Goal: Book appointment/travel/reservation

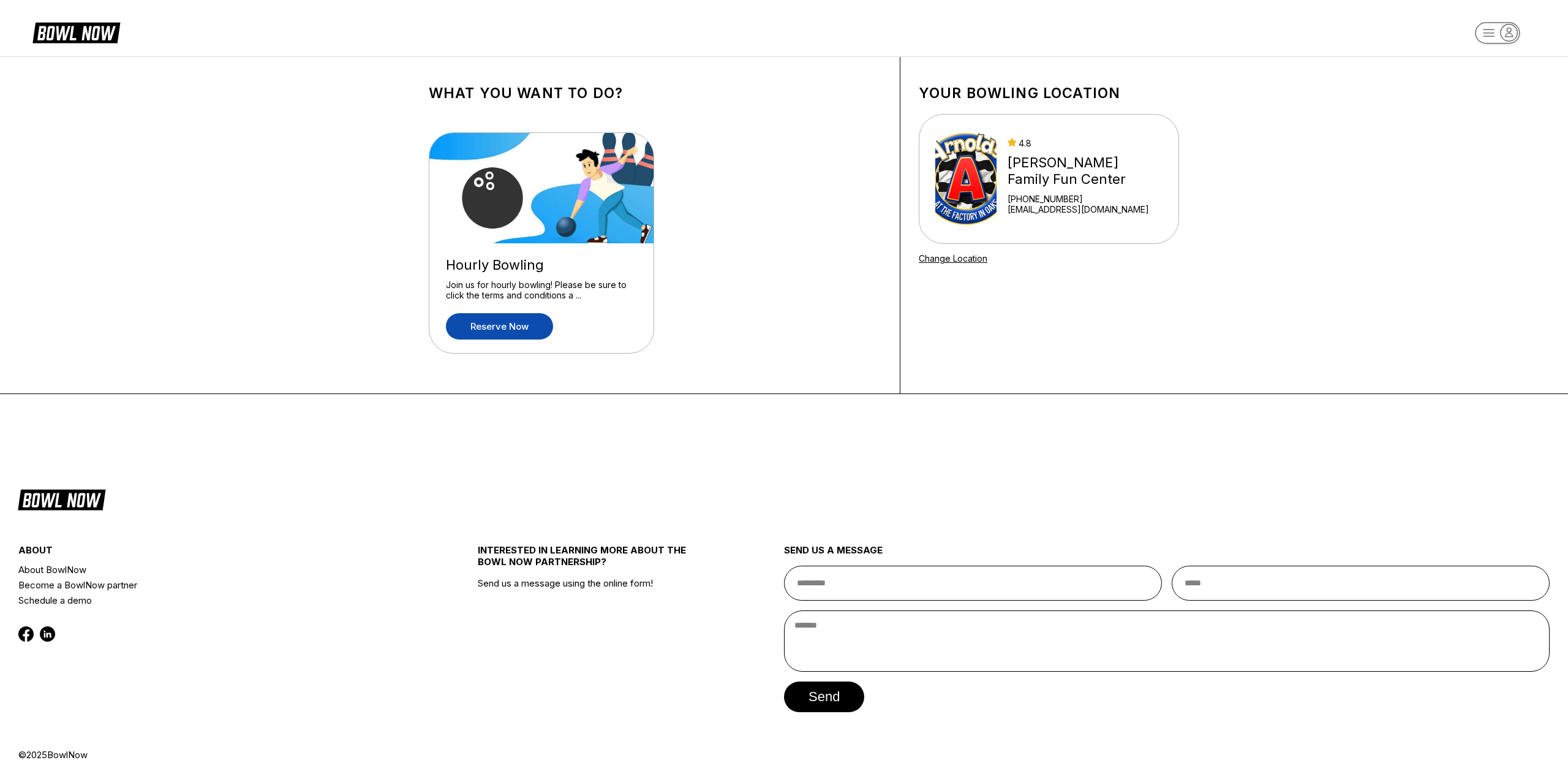
click at [518, 325] on link "Reserve now" at bounding box center [499, 326] width 107 height 26
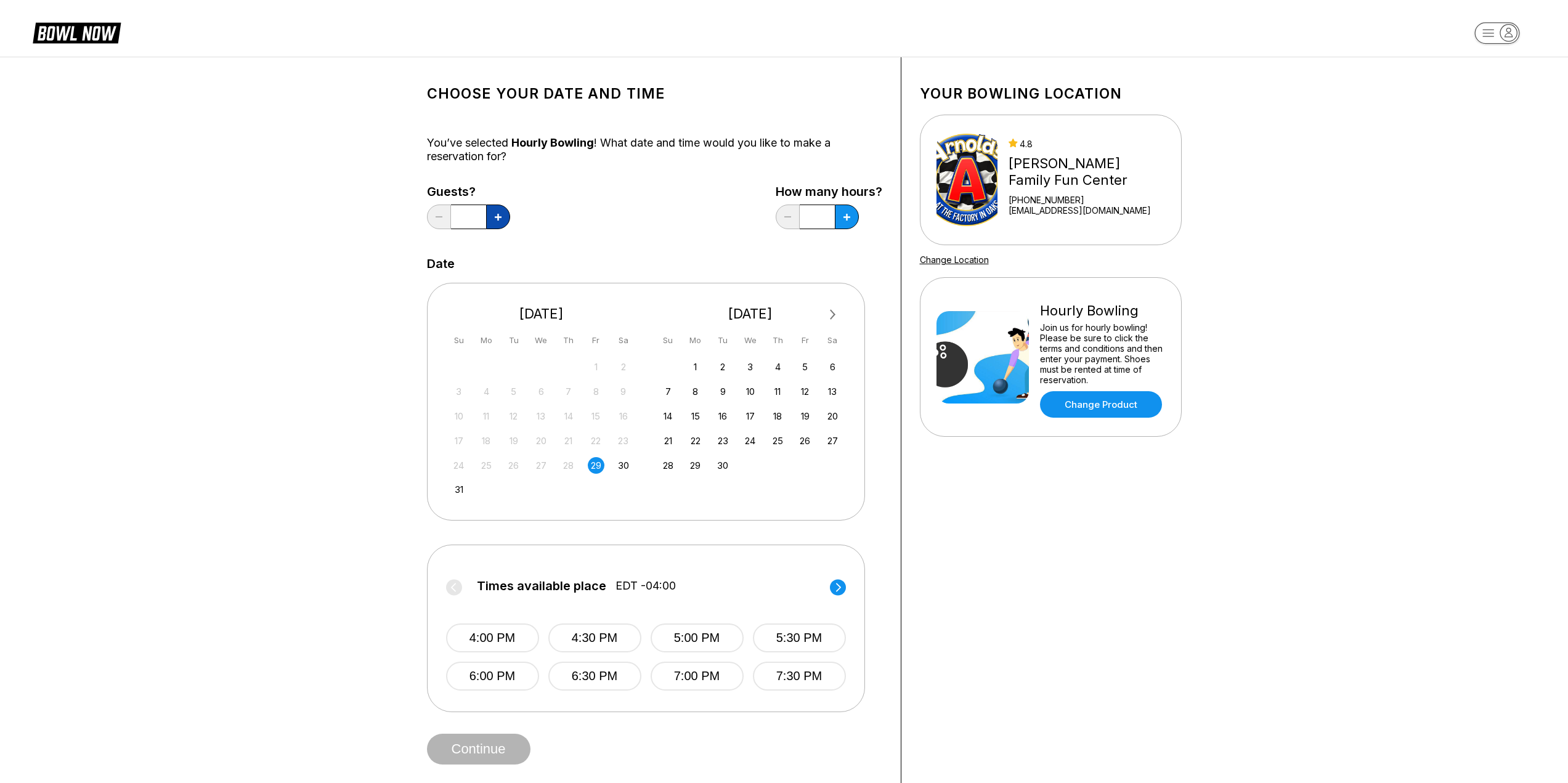
click at [503, 216] on button at bounding box center [498, 217] width 24 height 25
type input "*"
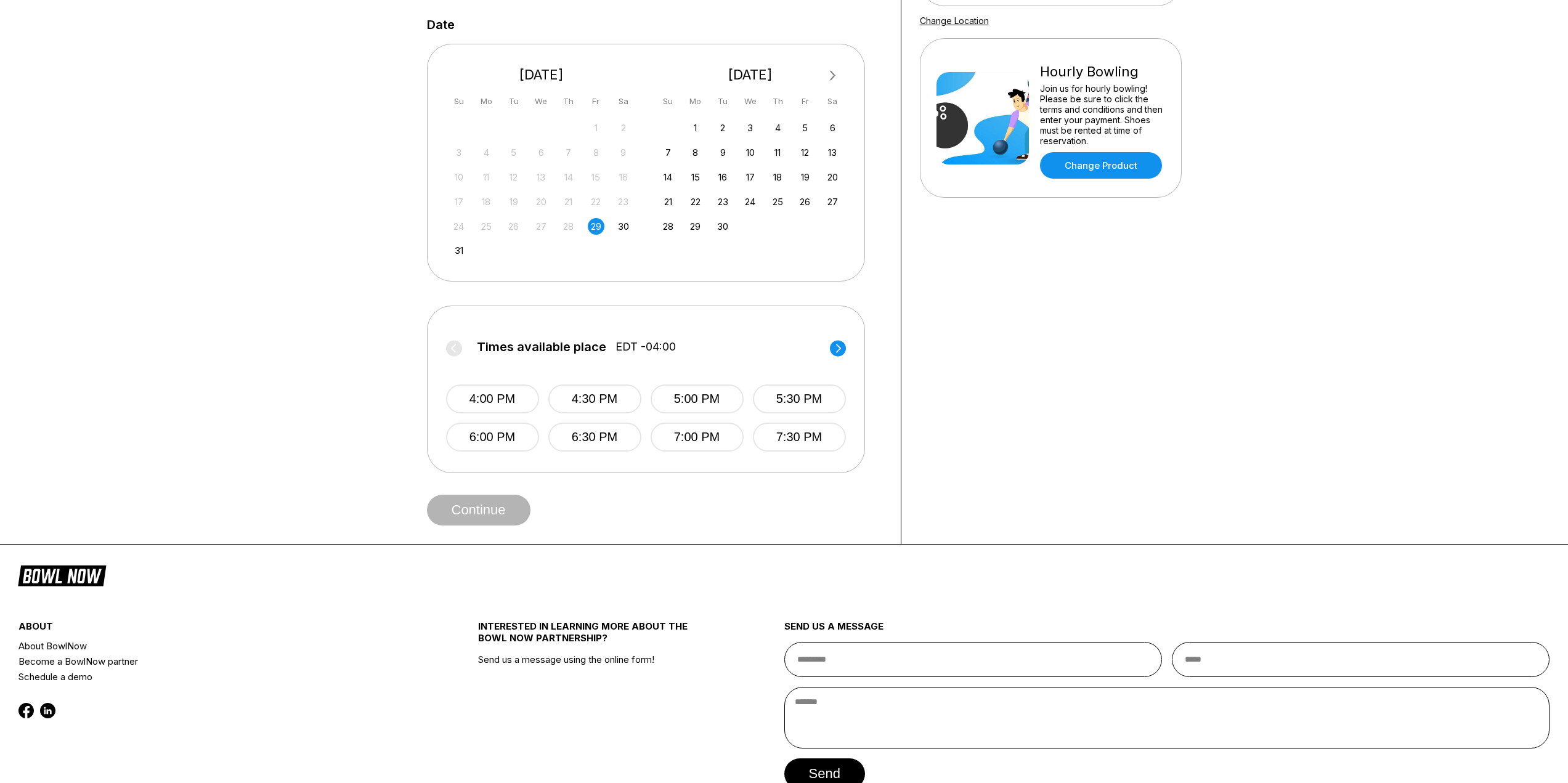
scroll to position [246, 0]
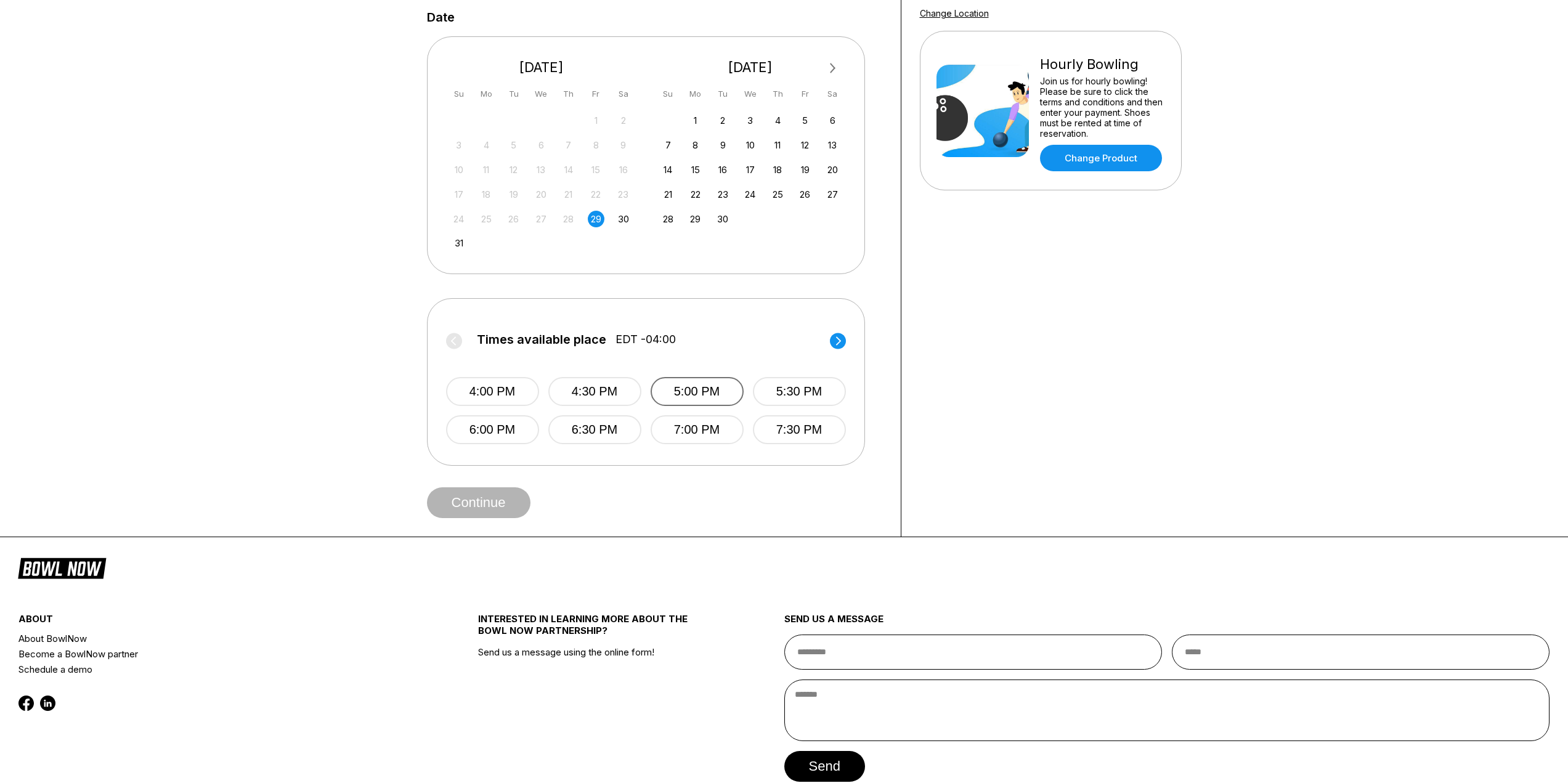
click at [695, 389] on button "5:00 PM" at bounding box center [696, 392] width 93 height 29
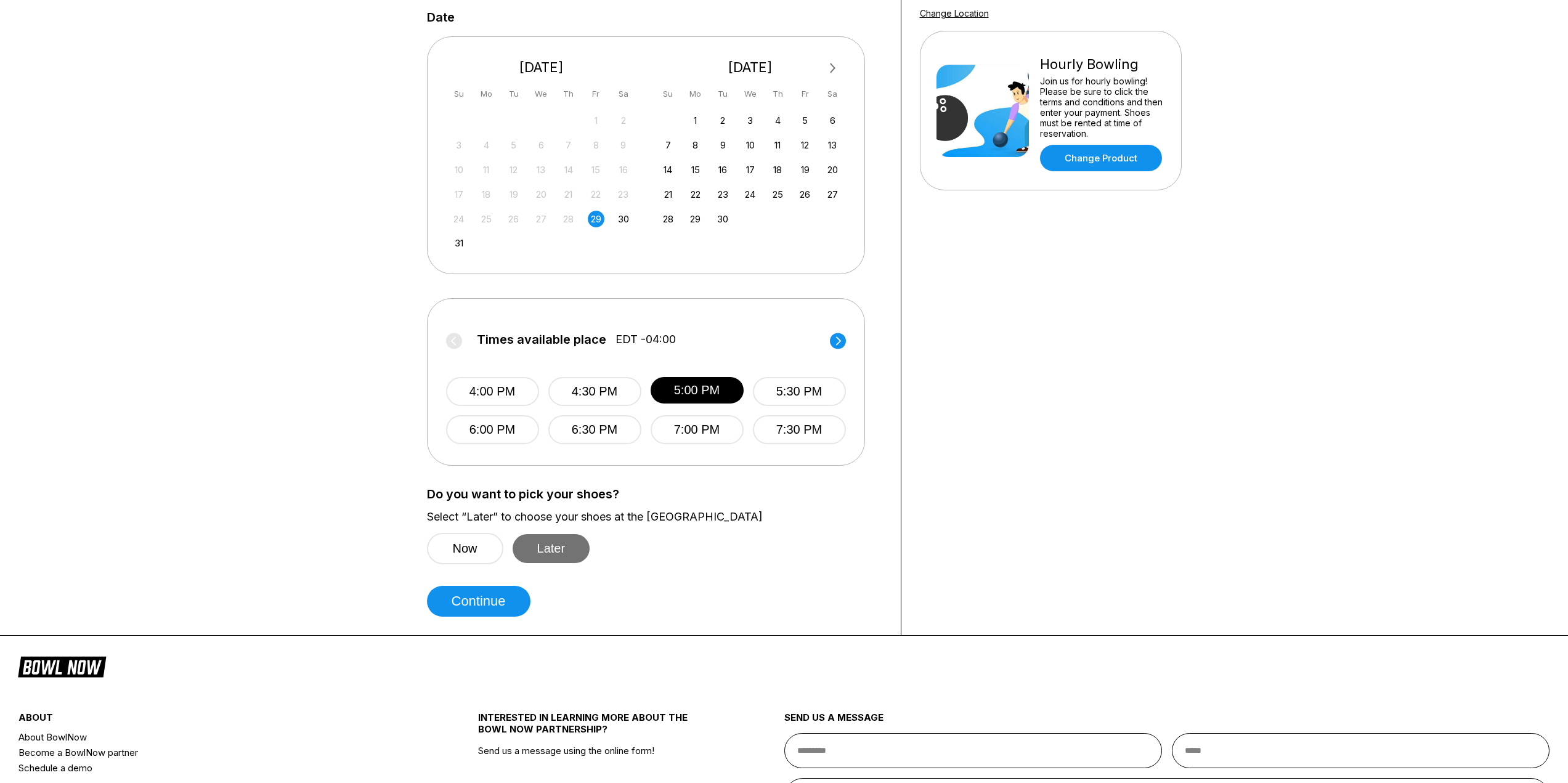
click at [575, 543] on button "Later" at bounding box center [551, 549] width 78 height 29
click at [490, 600] on button "Continue" at bounding box center [479, 601] width 103 height 31
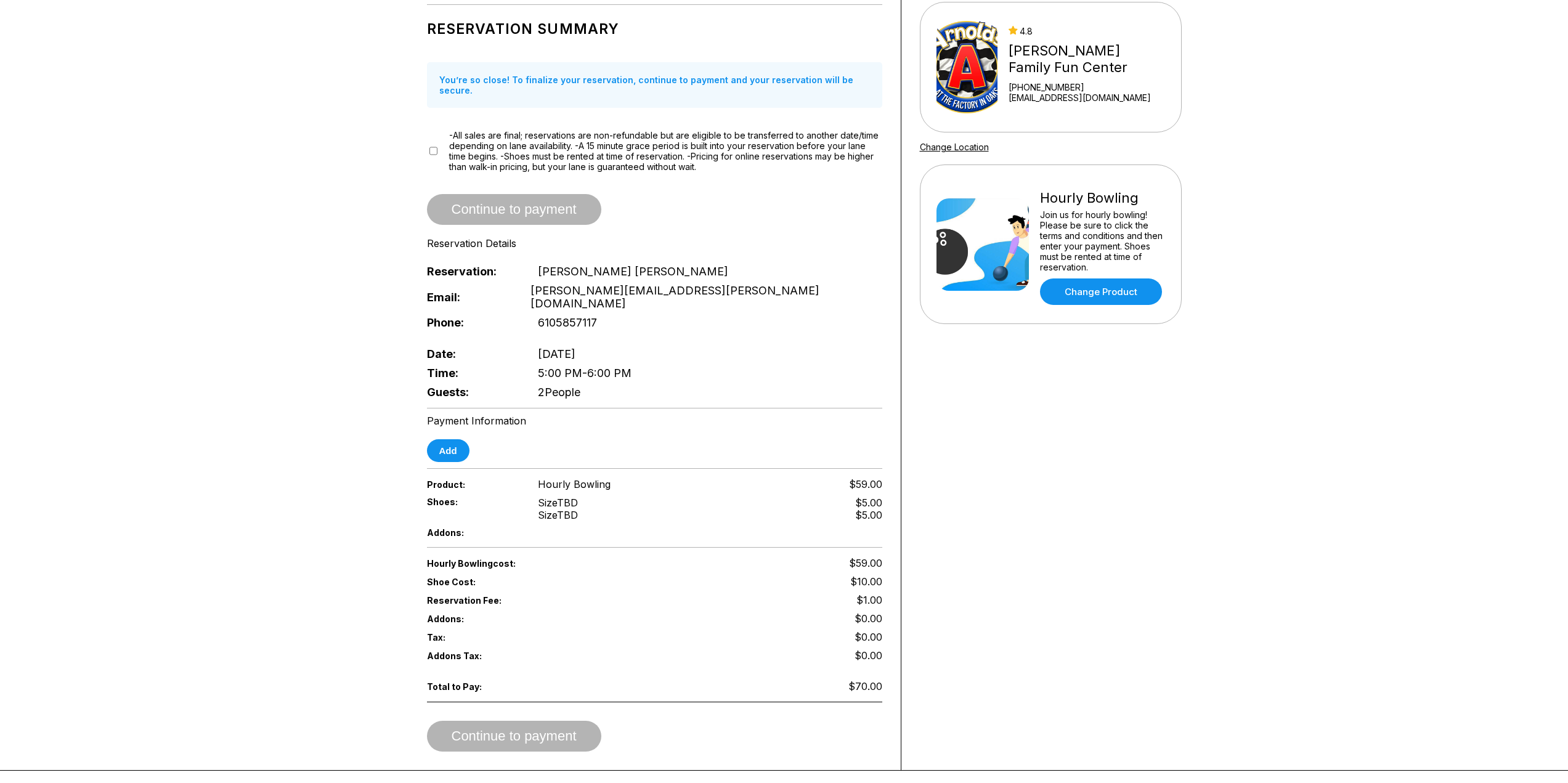
scroll to position [0, 0]
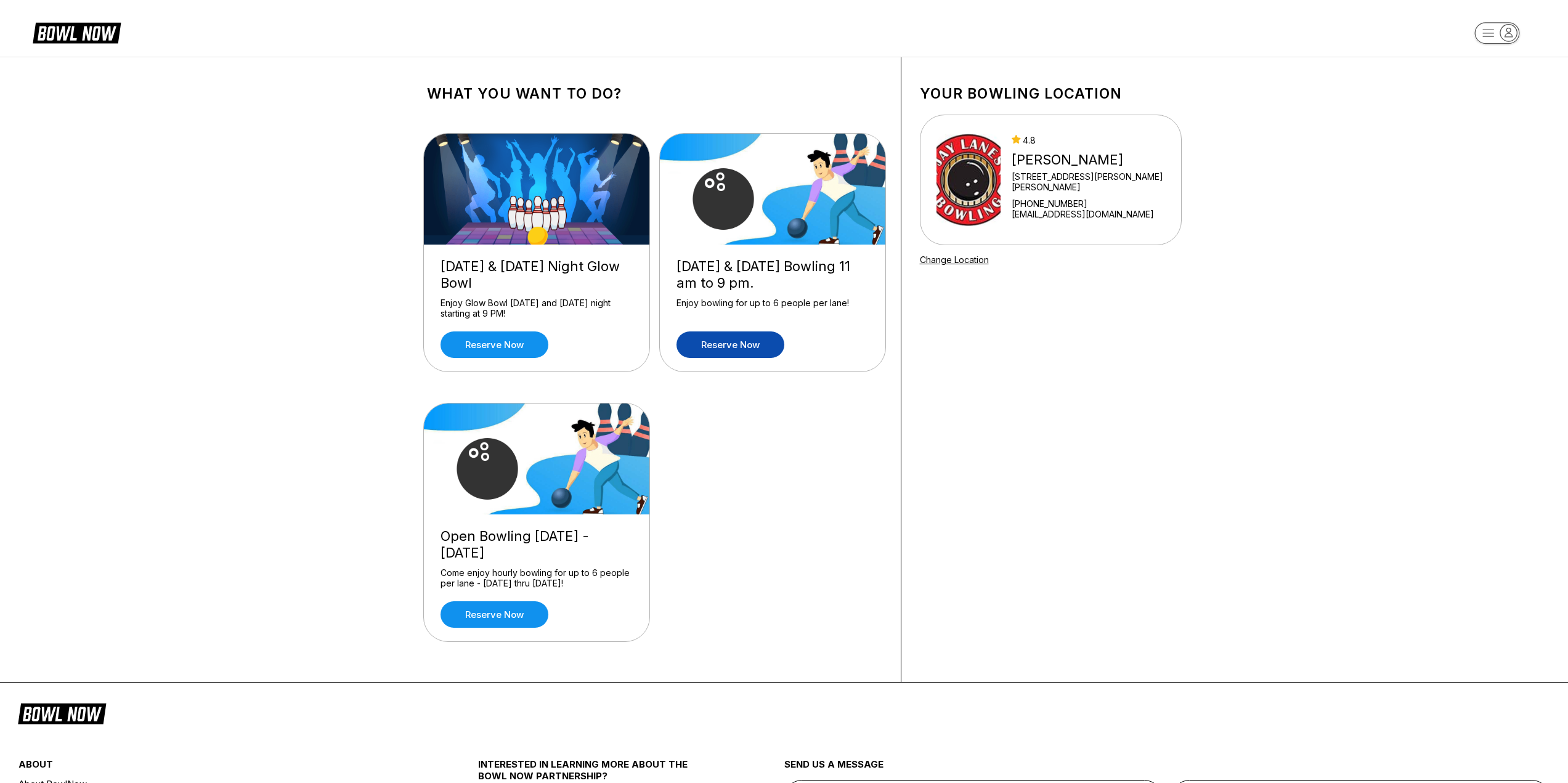
click at [727, 343] on link "Reserve now" at bounding box center [730, 345] width 108 height 26
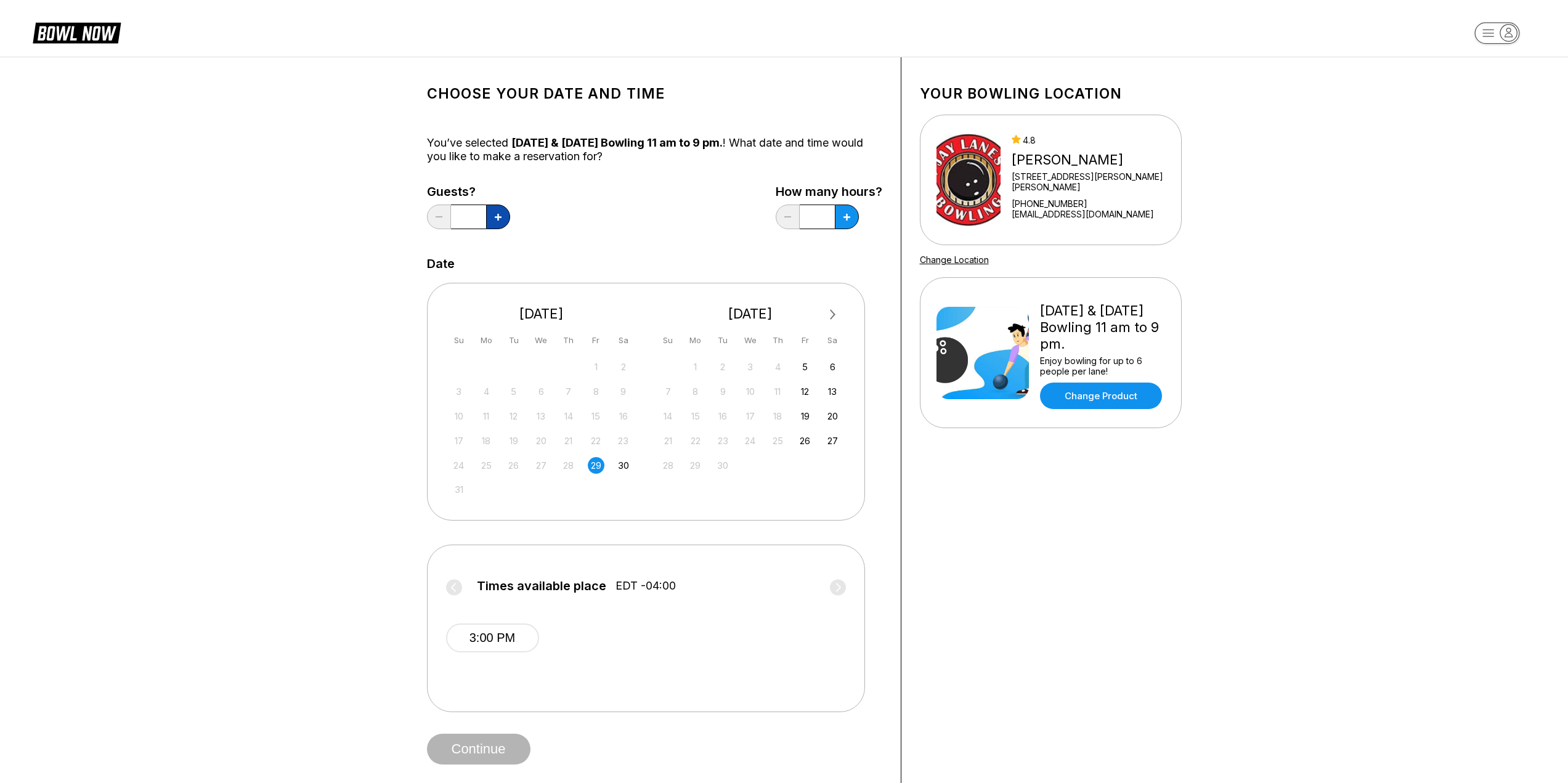
click at [494, 218] on icon at bounding box center [498, 217] width 7 height 7
type input "*"
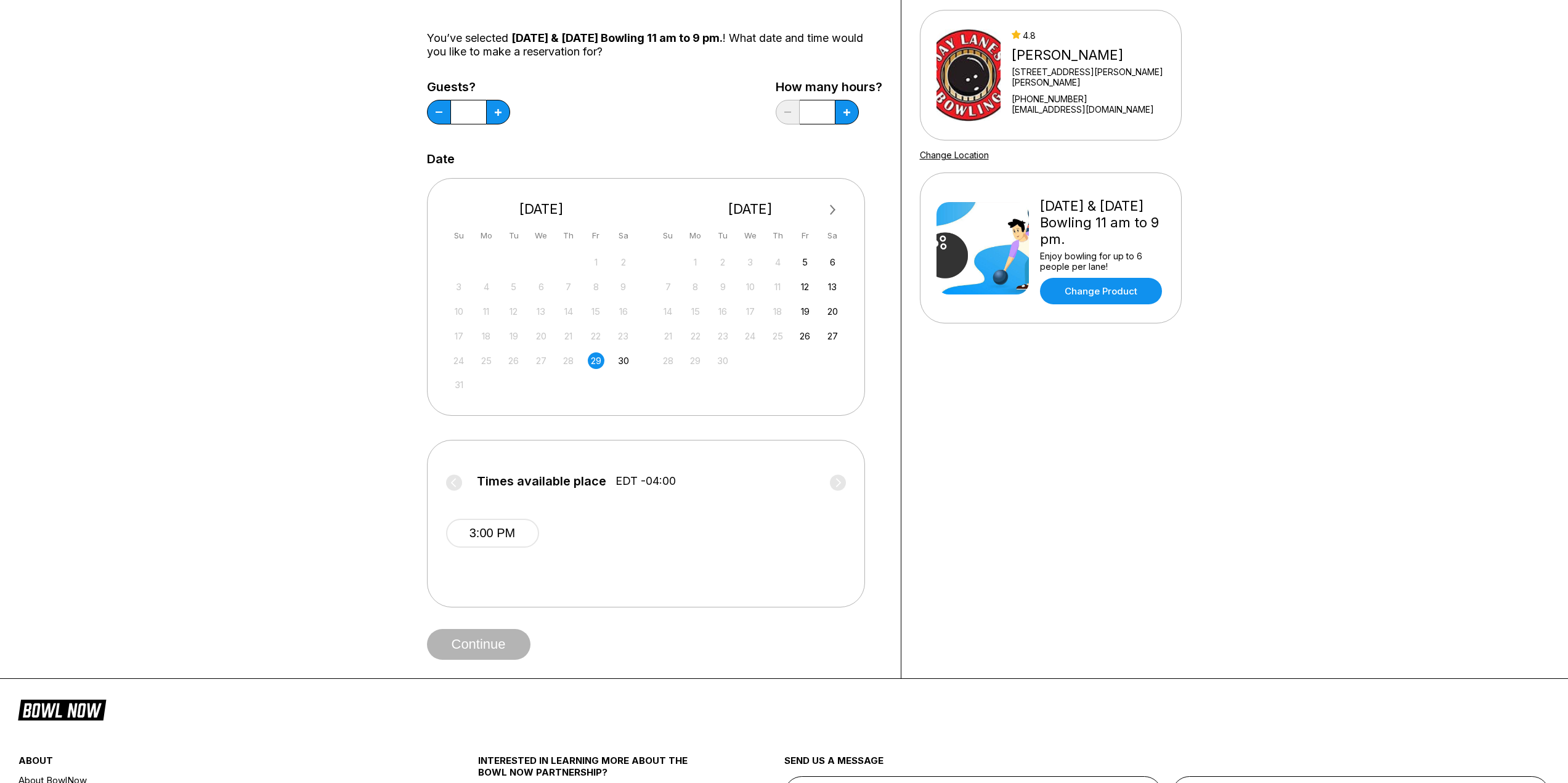
scroll to position [246, 0]
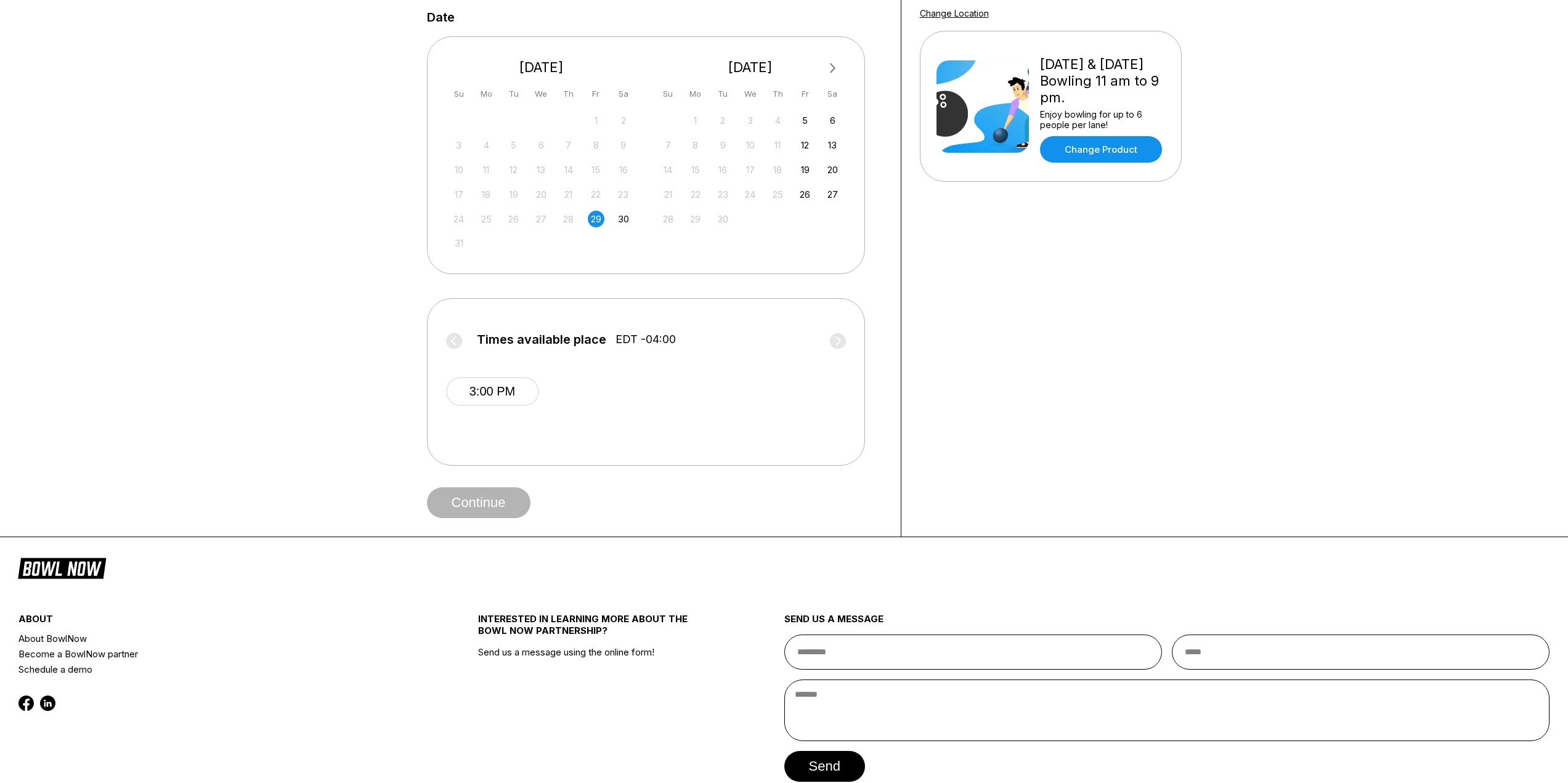
click at [839, 326] on div "Times available place EDT -04:00 3:00 PM" at bounding box center [646, 372] width 400 height 109
drag, startPoint x: 838, startPoint y: 334, endPoint x: 839, endPoint y: 343, distance: 9.1
click at [838, 336] on label "Times available place EDT -04:00" at bounding box center [646, 342] width 400 height 20
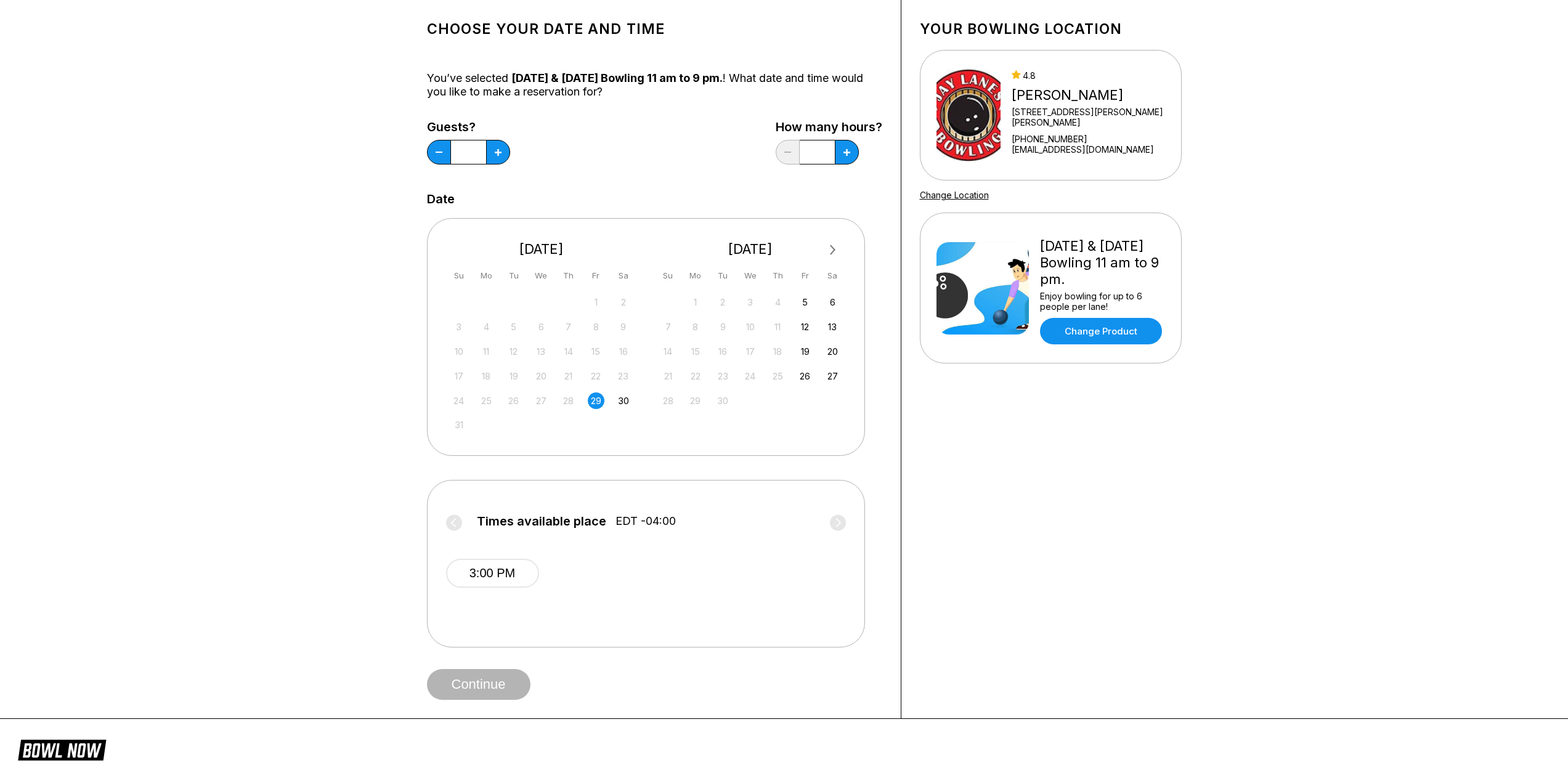
scroll to position [61, 0]
